Goal: Communication & Community: Answer question/provide support

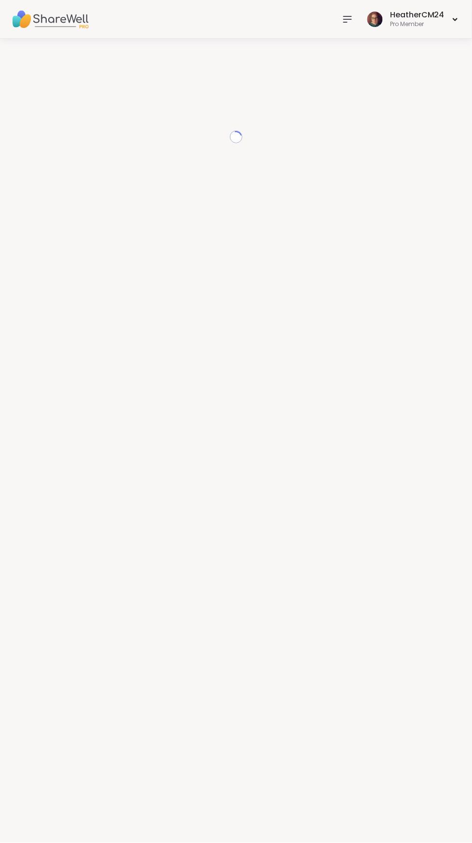
click at [354, 15] on icon at bounding box center [348, 20] width 12 height 12
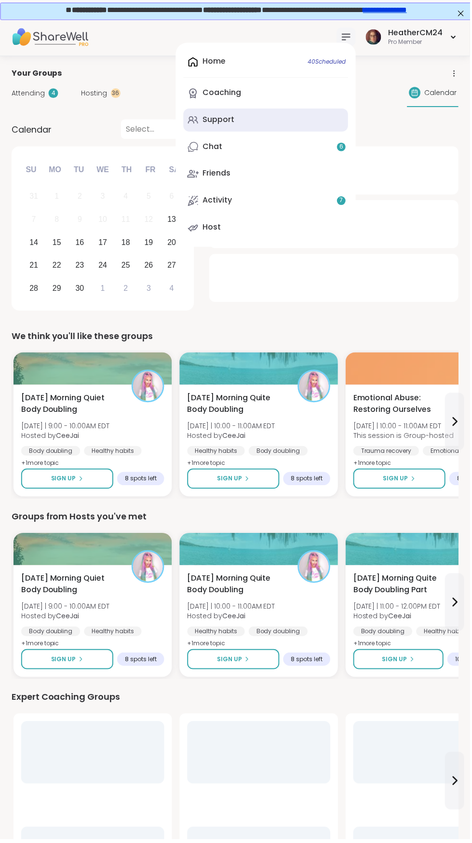
click at [243, 129] on link "Support" at bounding box center [266, 120] width 165 height 23
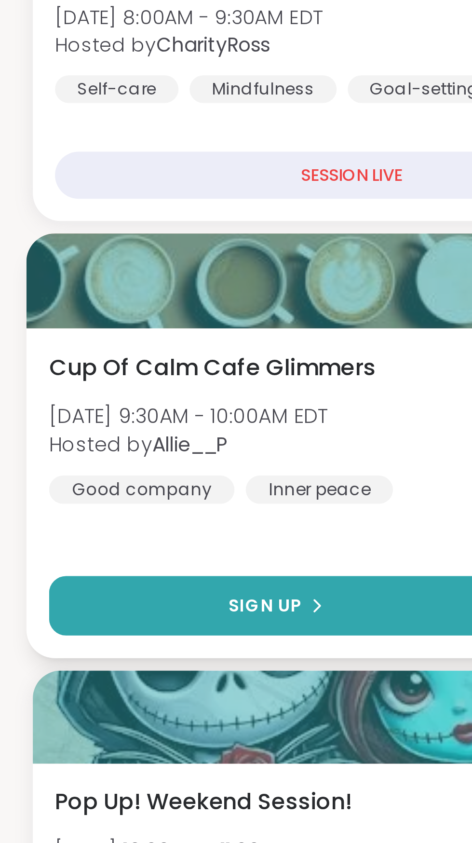
click at [109, 477] on button "Sign Up" at bounding box center [96, 471] width 158 height 21
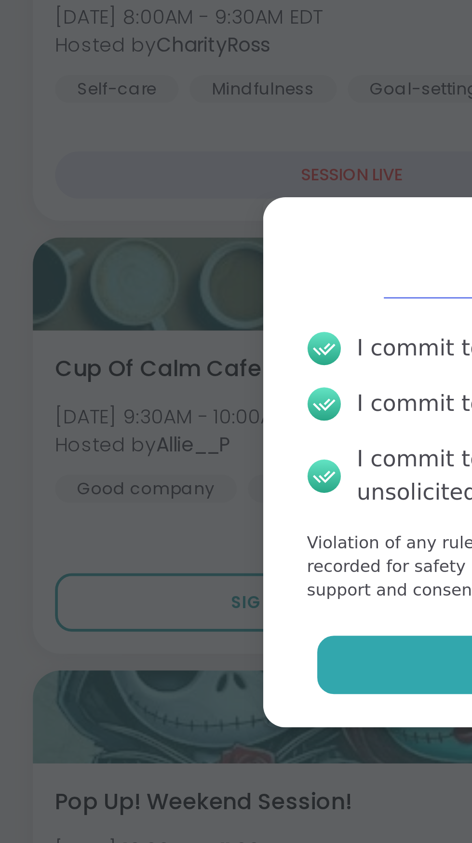
click at [148, 502] on button "Agree" at bounding box center [235, 492] width 251 height 20
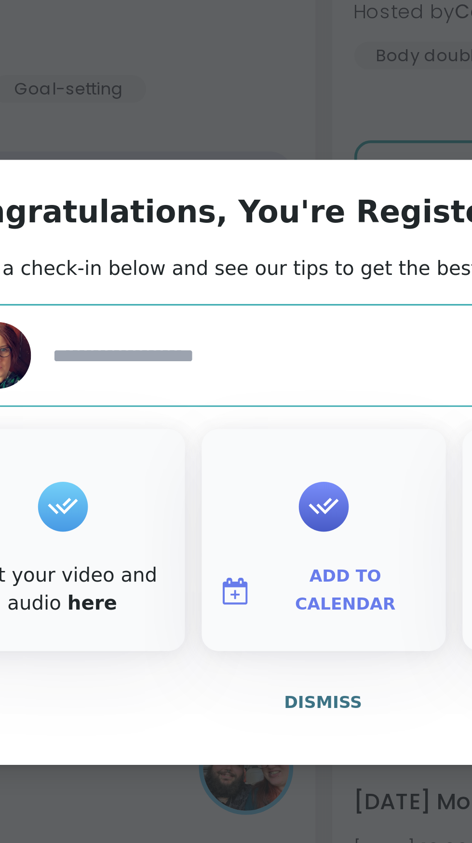
type textarea "*"
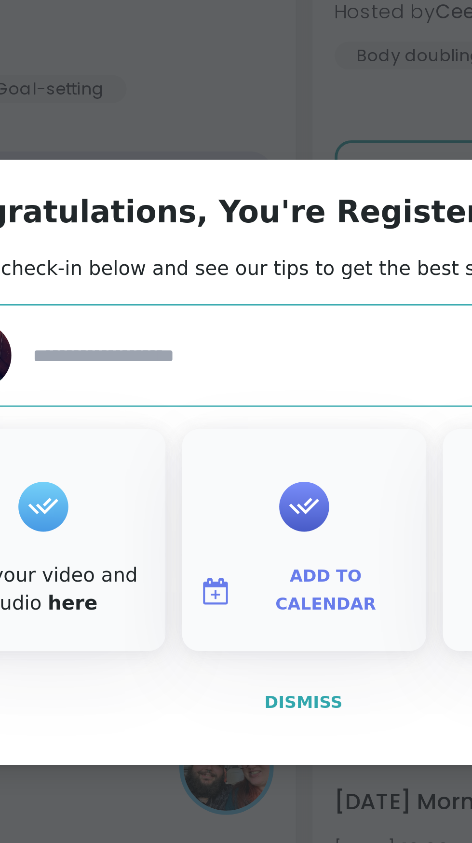
click at [244, 509] on span "Dismiss" at bounding box center [235, 505] width 27 height 7
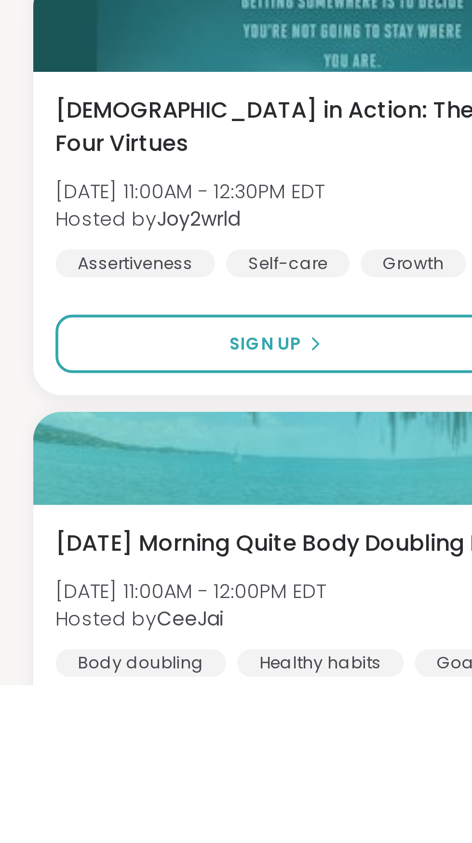
scroll to position [199, 0]
